Goal: Task Accomplishment & Management: Complete application form

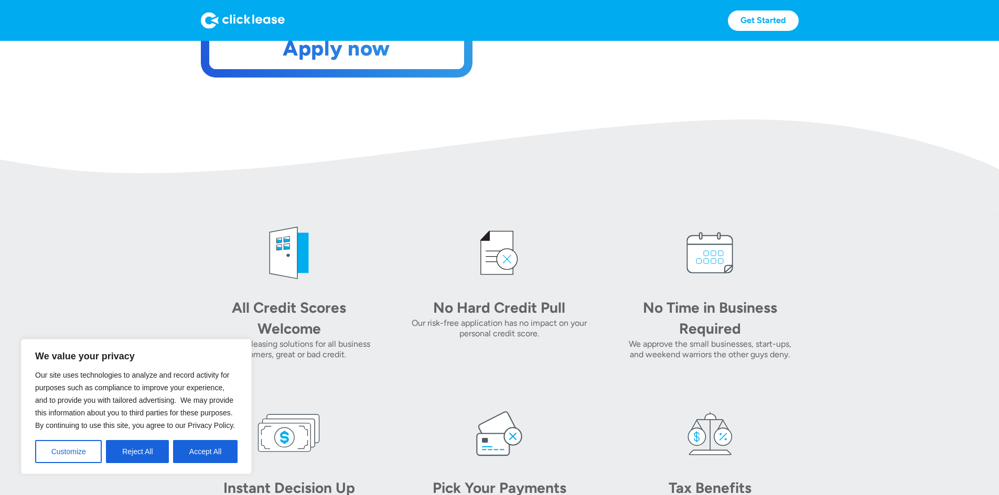
scroll to position [419, 0]
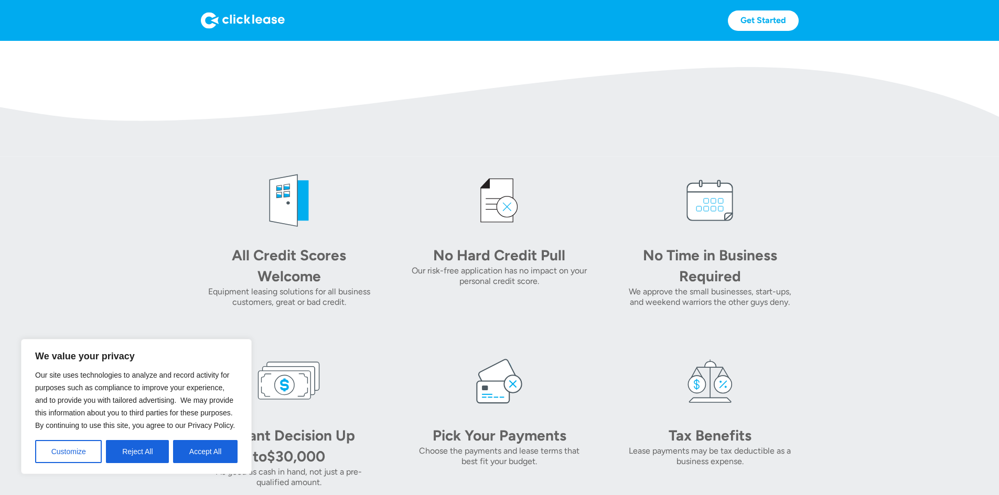
click at [199, 446] on button "Accept All" at bounding box center [205, 451] width 64 height 23
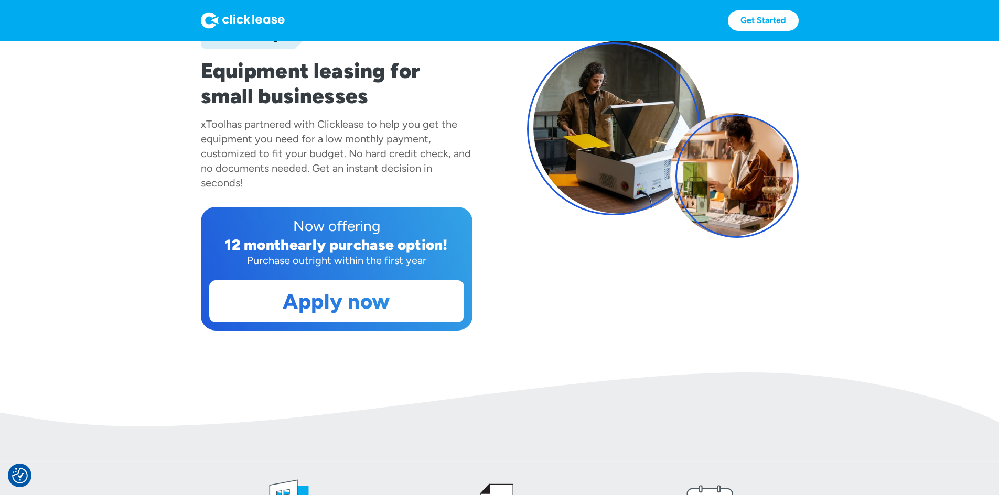
scroll to position [0, 0]
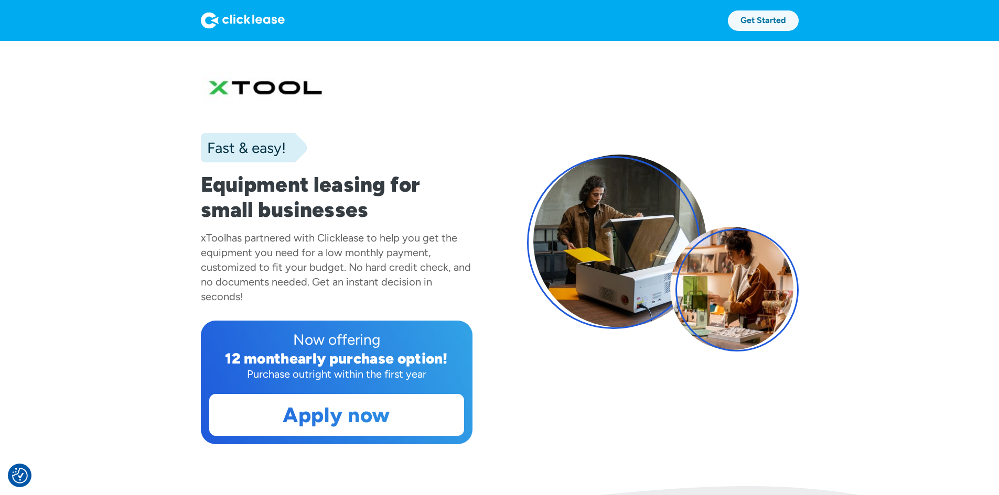
click at [798, 23] on link "Get Started" at bounding box center [763, 20] width 71 height 20
